Goal: Task Accomplishment & Management: Manage account settings

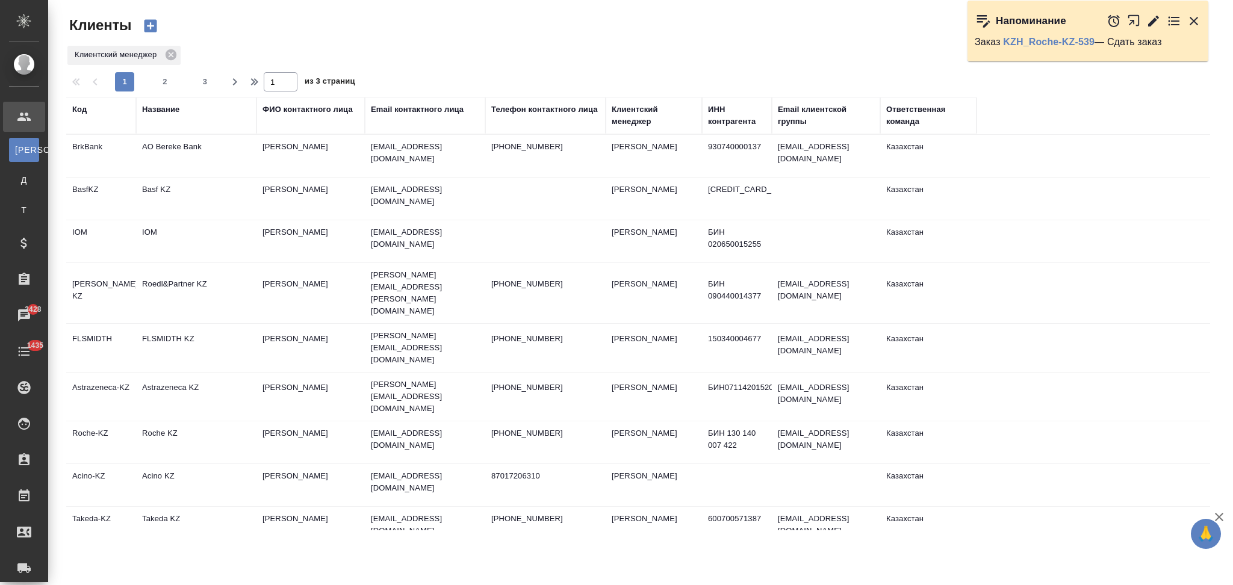
select select "RU"
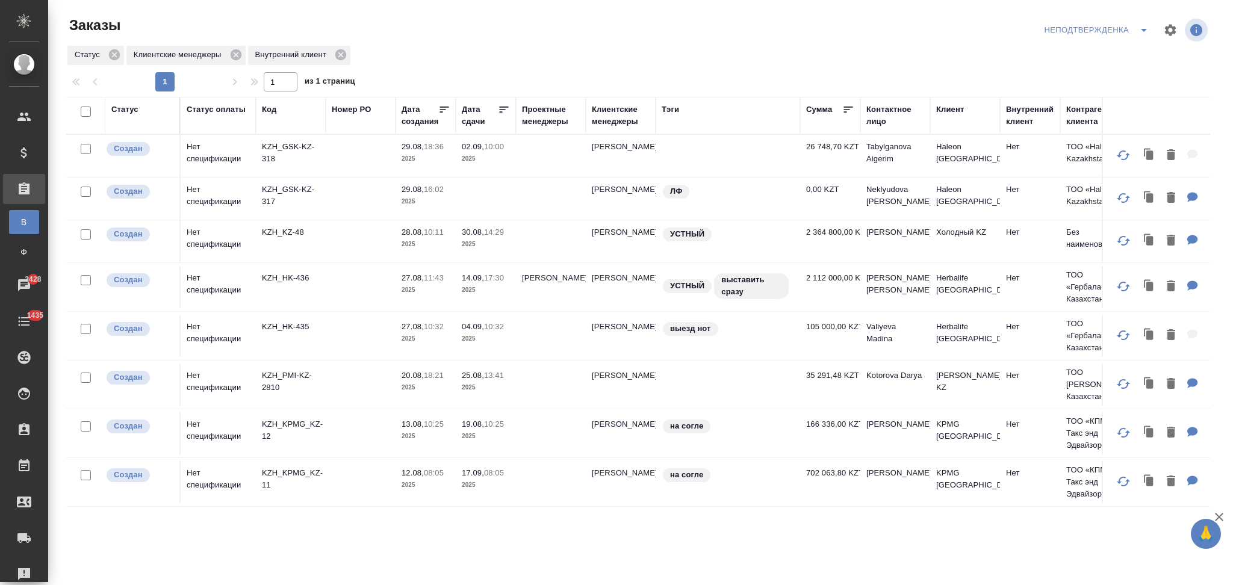
click at [1140, 27] on icon "split button" at bounding box center [1144, 30] width 14 height 14
click at [1064, 92] on li "Я КМ" at bounding box center [1099, 92] width 114 height 19
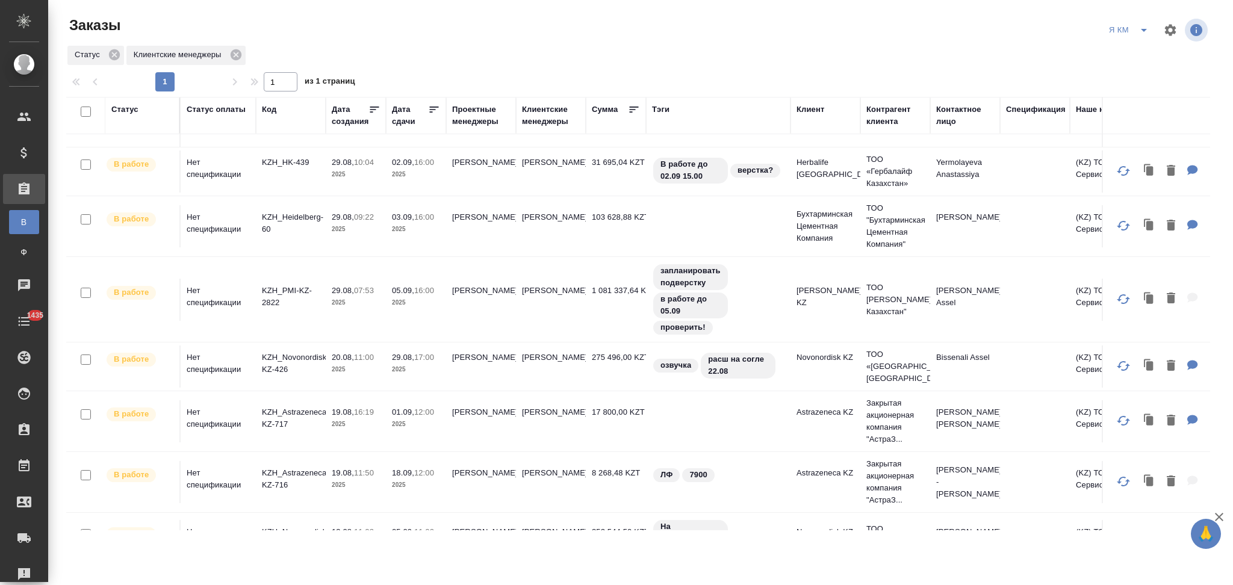
scroll to position [241, 0]
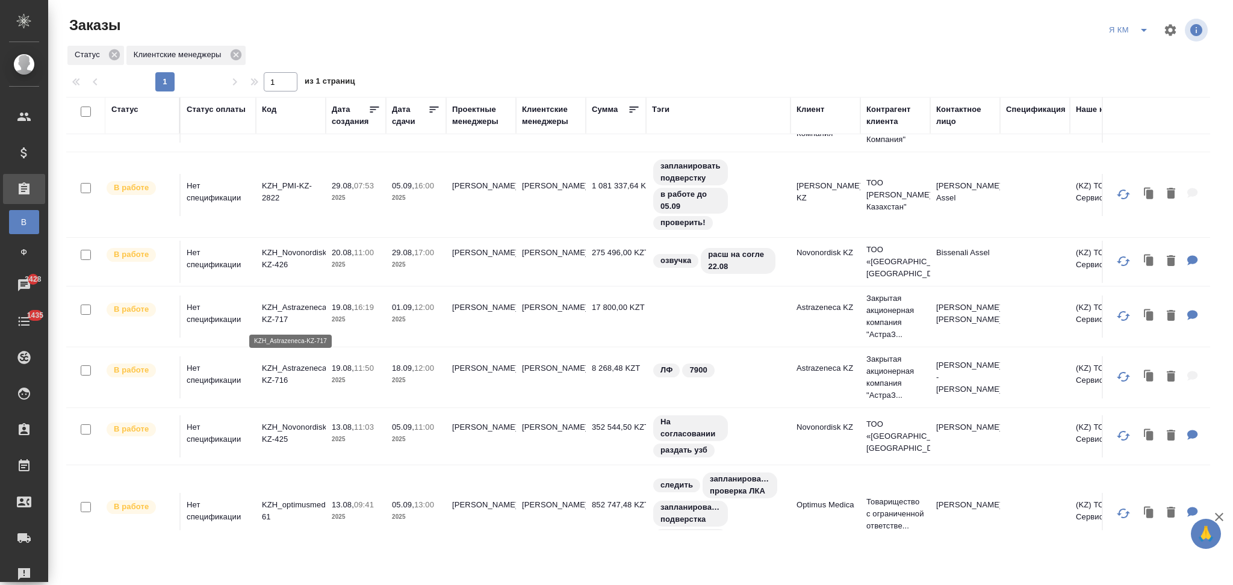
click at [300, 308] on p "KZH_Astrazeneca-KZ-717" at bounding box center [291, 314] width 58 height 24
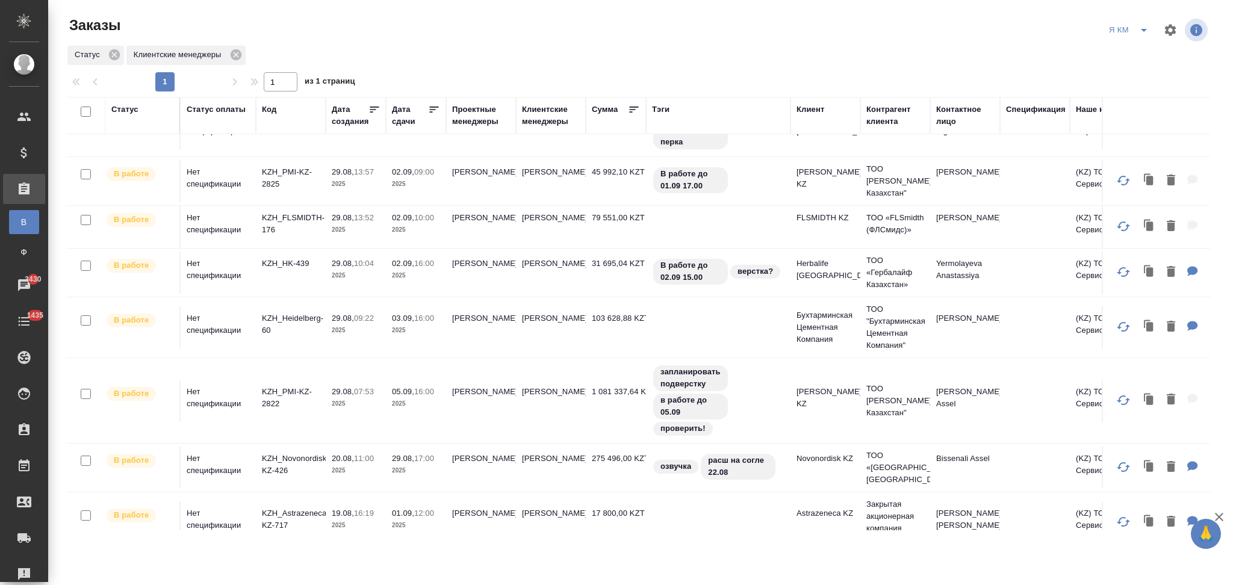
scroll to position [0, 0]
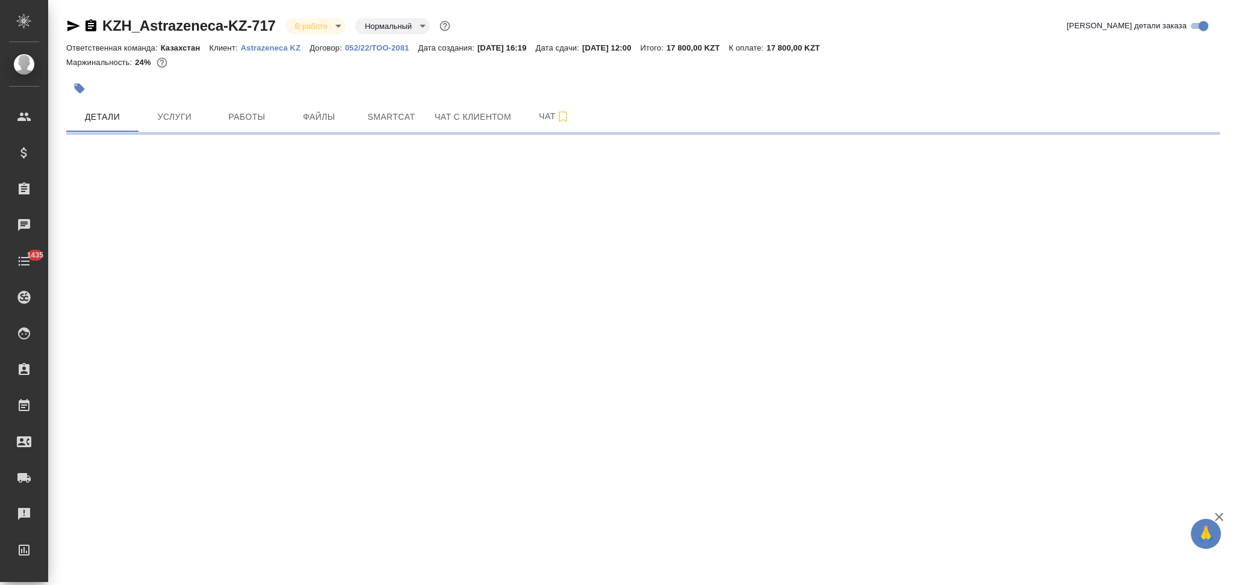
select select "RU"
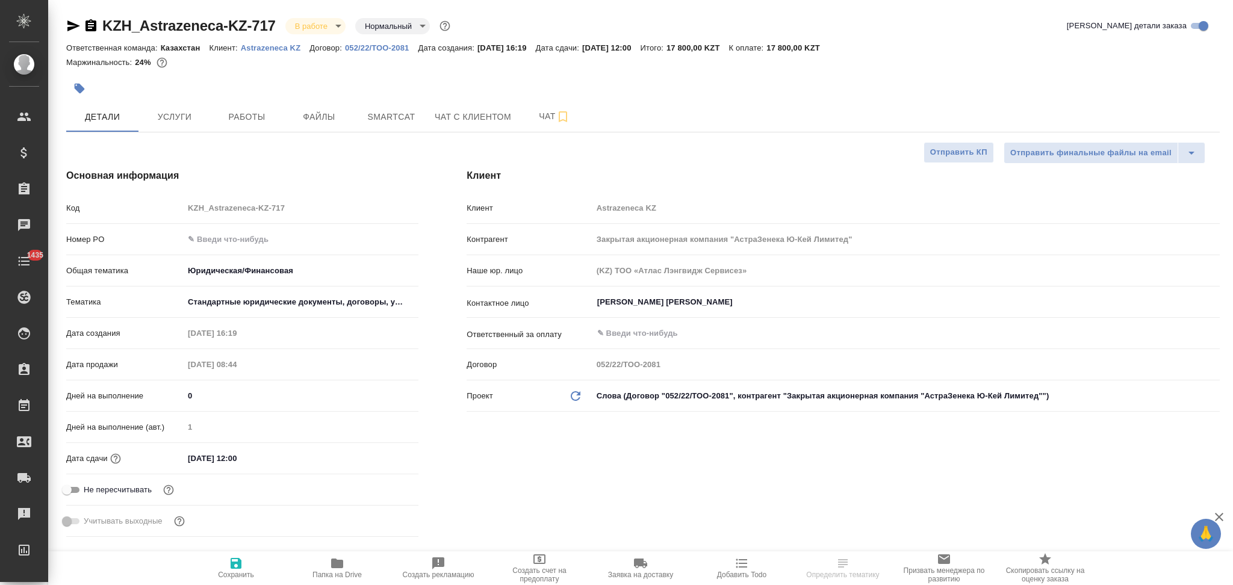
type textarea "x"
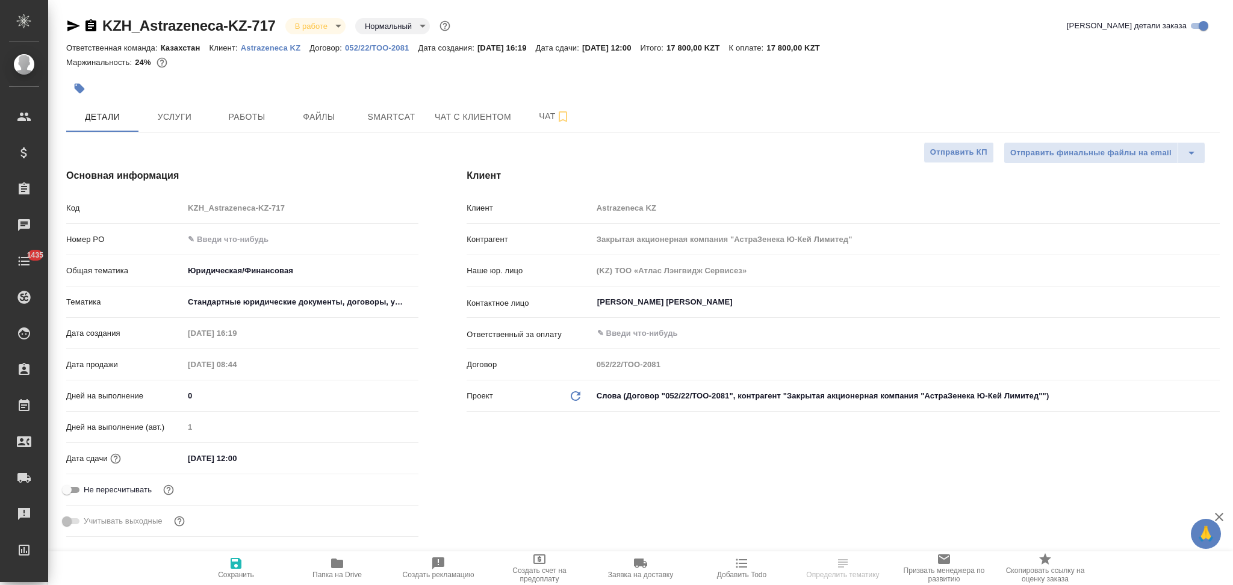
type textarea "x"
click at [68, 24] on icon "button" at bounding box center [73, 25] width 13 height 11
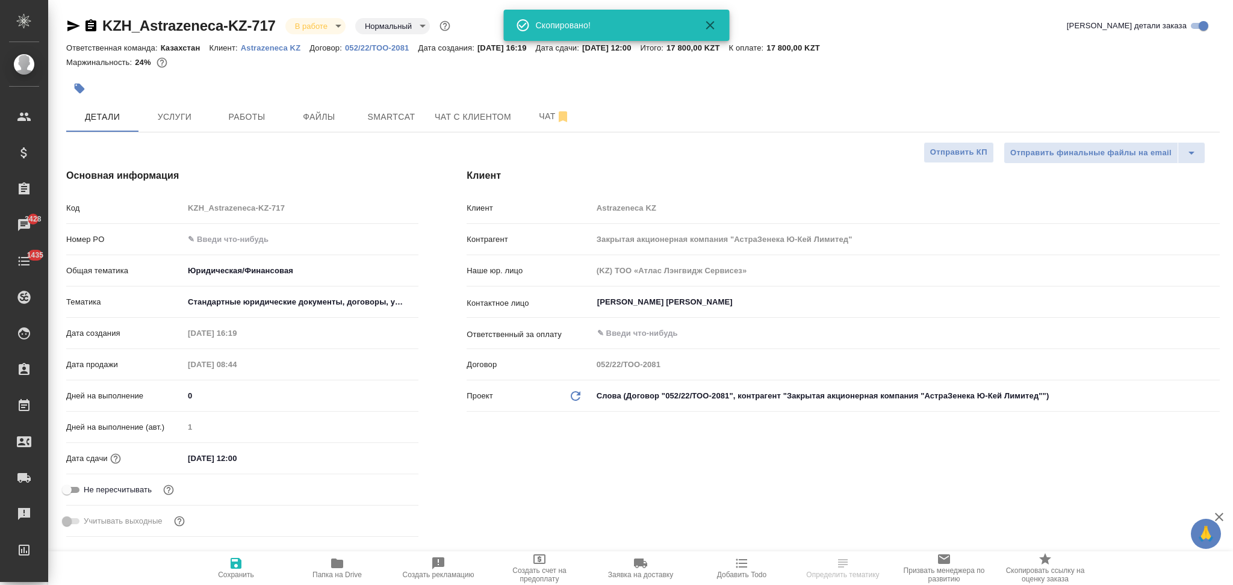
type textarea "x"
select select "RU"
type textarea "x"
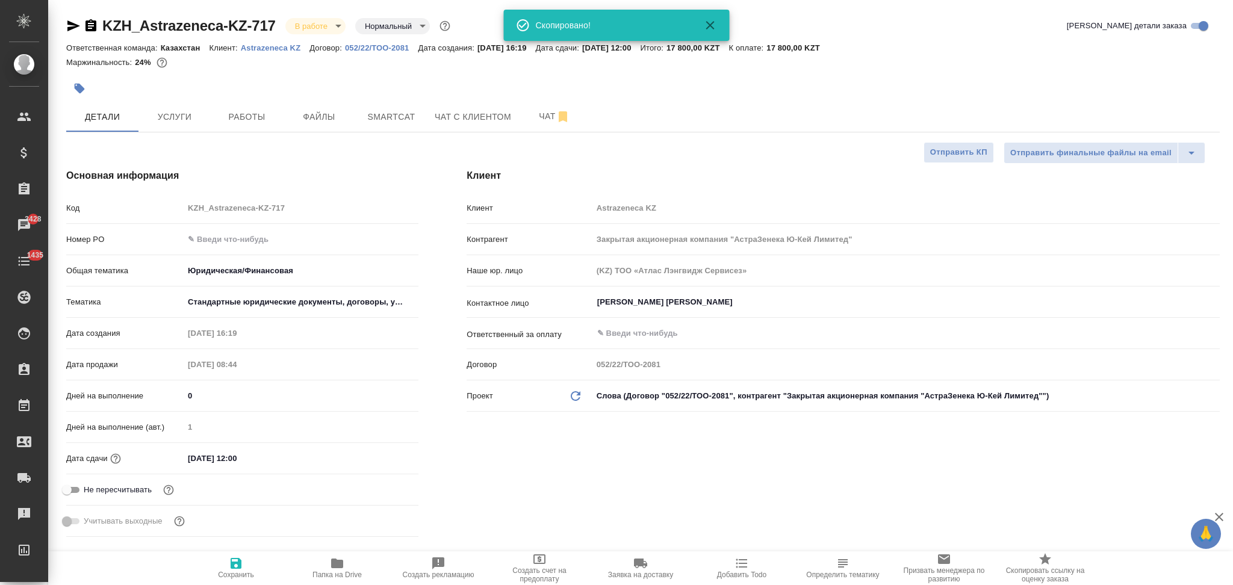
type textarea "x"
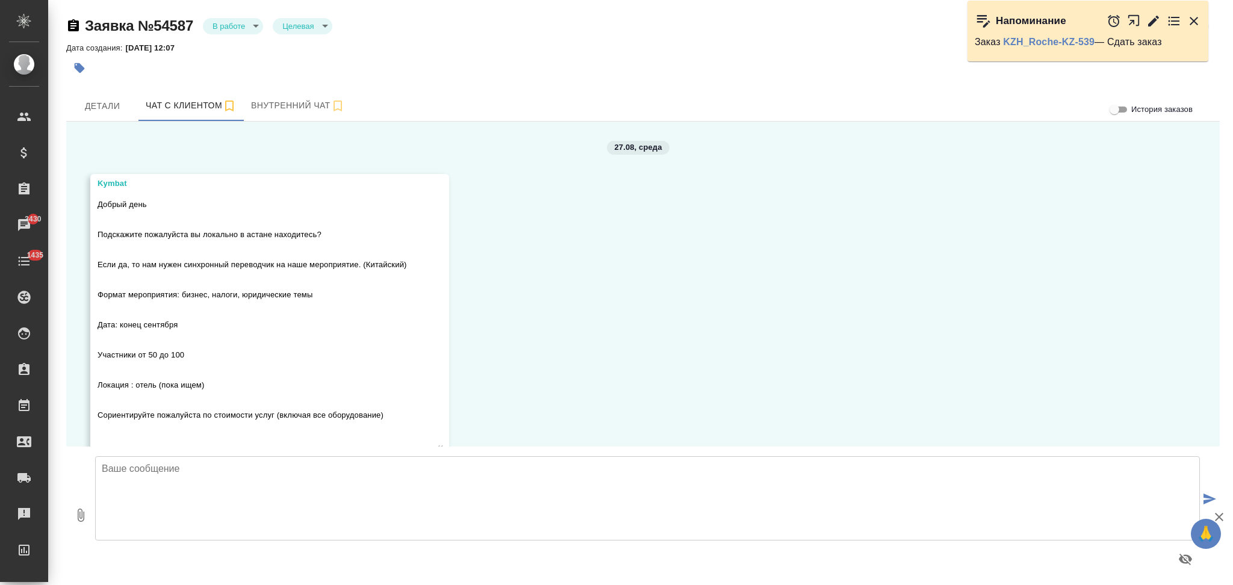
scroll to position [2419, 0]
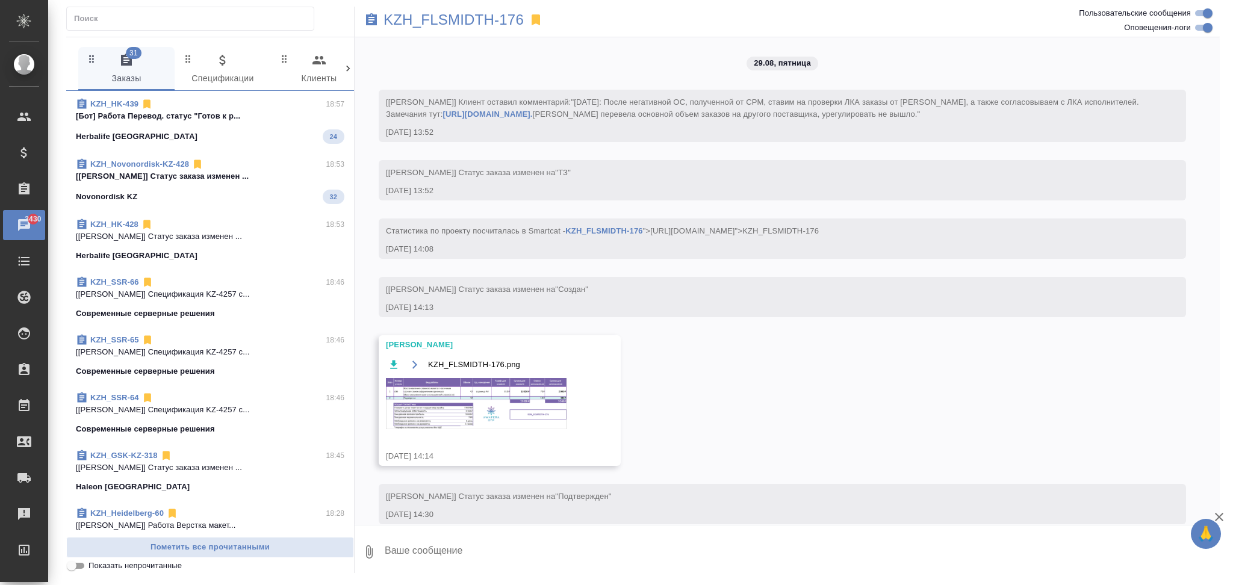
scroll to position [600, 0]
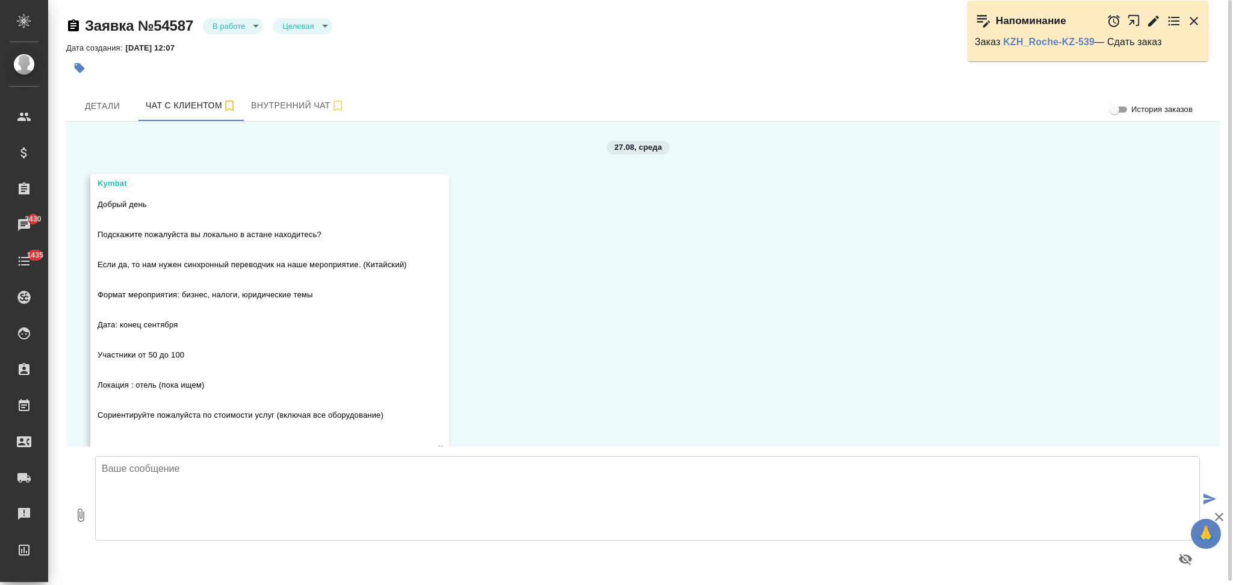
scroll to position [2419, 0]
